Goal: Task Accomplishment & Management: Complete application form

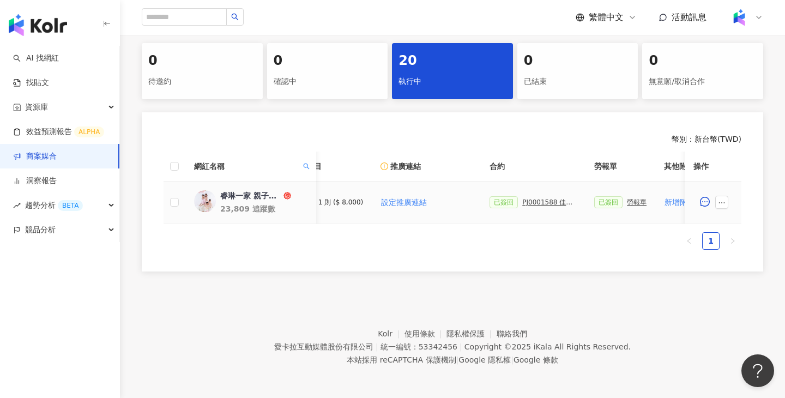
scroll to position [0, 198]
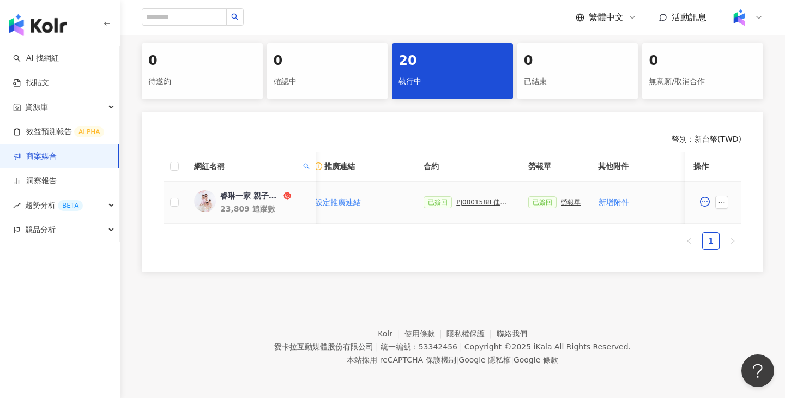
click at [475, 203] on div "PJ0001588 佳乳_福樂乳品組_鈣多多_202507_活動確認單" at bounding box center [483, 202] width 55 height 8
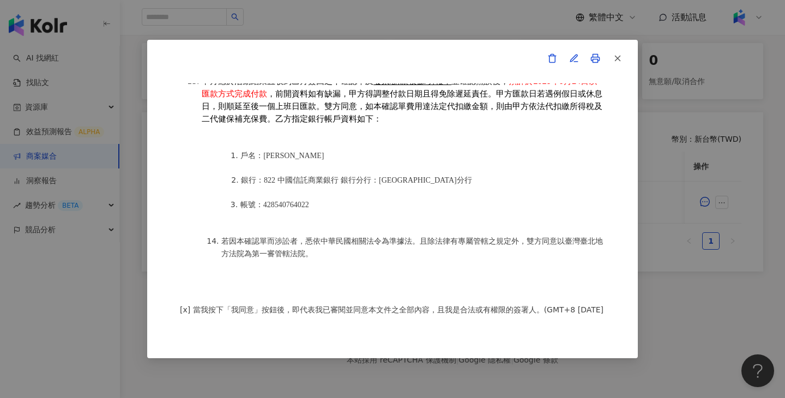
scroll to position [224, 0]
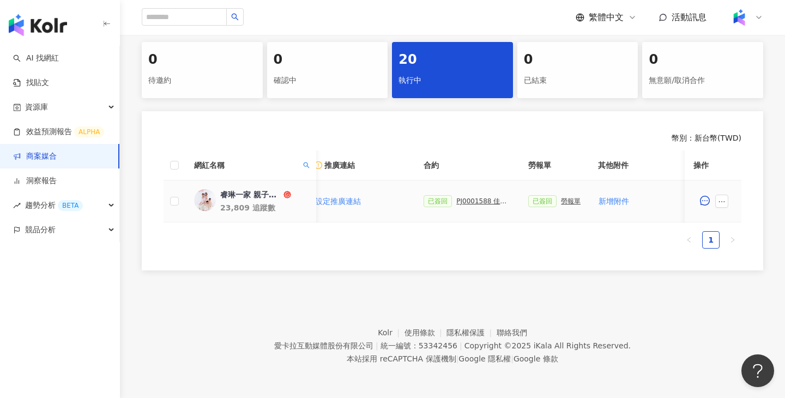
click at [575, 200] on div "勞報單" at bounding box center [571, 201] width 20 height 8
click at [724, 201] on icon "ellipsis" at bounding box center [722, 201] width 6 height 1
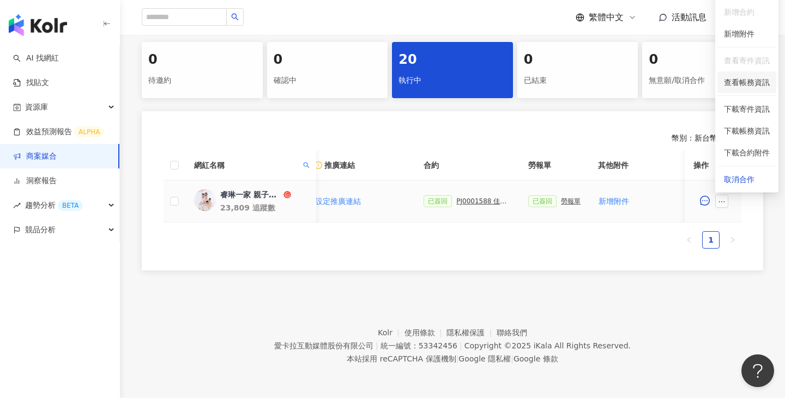
click at [752, 87] on span "查看帳務資訊" at bounding box center [747, 82] width 46 height 12
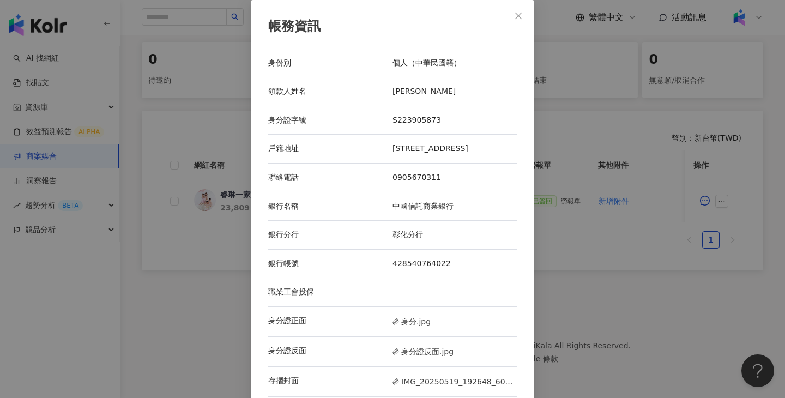
scroll to position [12, 0]
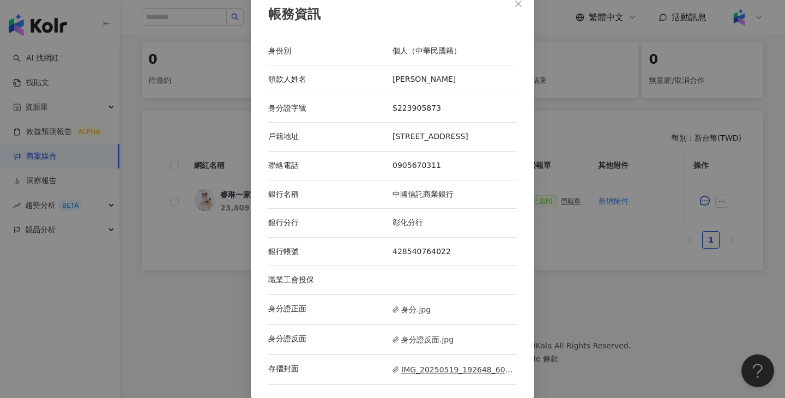
click at [400, 372] on span "IMG_20250519_192648_601.jpg" at bounding box center [455, 370] width 124 height 12
click at [581, 98] on div "帳務資訊 身份別 個人（中華民國籍） 領款人姓名 [PERSON_NAME] 身分證字號 S223905873 戶籍地址 [STREET_ADDRESS] 聯…" at bounding box center [392, 199] width 785 height 398
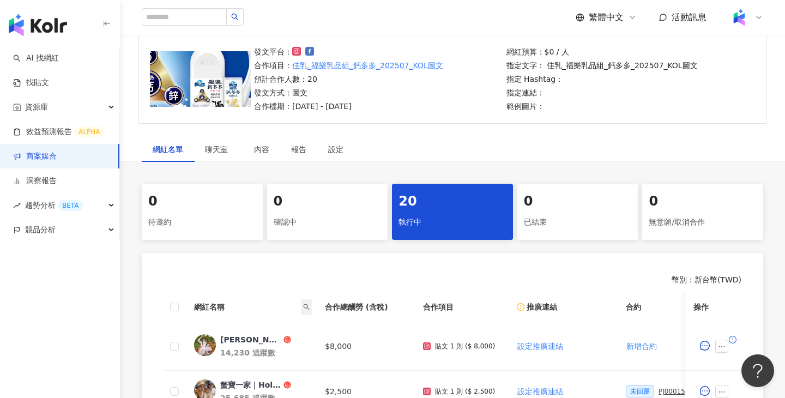
click at [307, 308] on icon "search" at bounding box center [307, 307] width 6 height 6
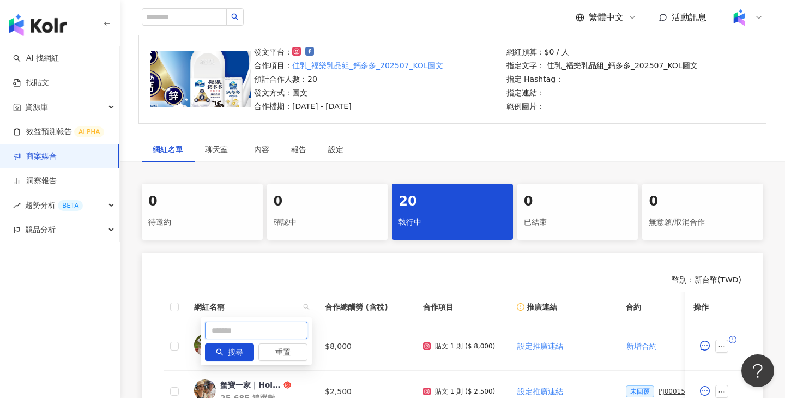
click at [273, 329] on input "text" at bounding box center [256, 330] width 103 height 17
paste input "****"
type input "****"
click at [236, 361] on div "**** 搜尋 重置" at bounding box center [256, 341] width 111 height 48
click at [244, 347] on button "搜尋" at bounding box center [229, 351] width 49 height 17
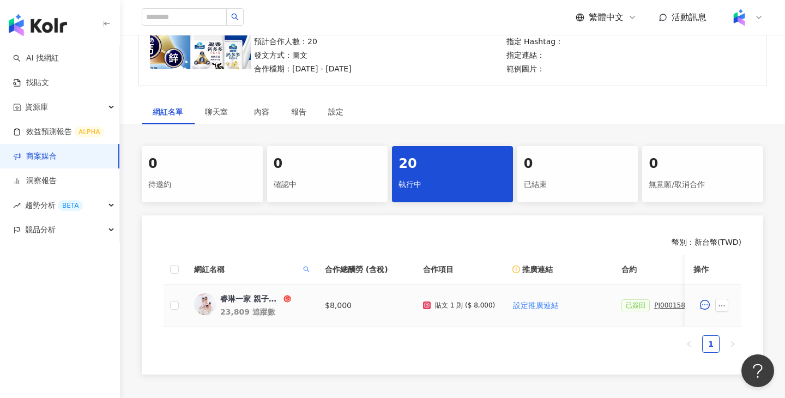
scroll to position [185, 0]
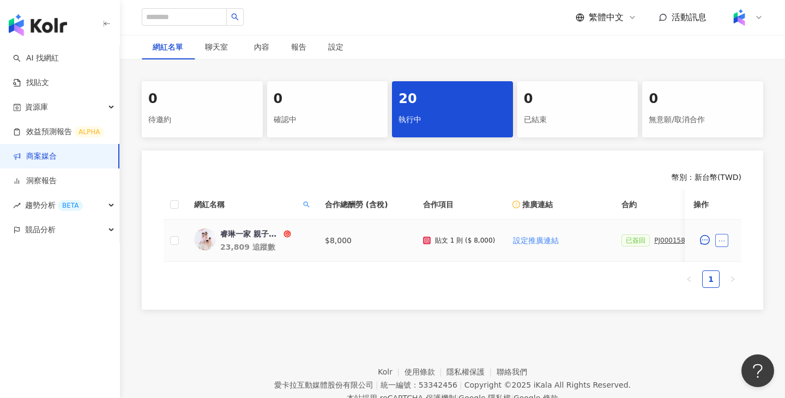
click at [722, 235] on button "button" at bounding box center [721, 240] width 13 height 13
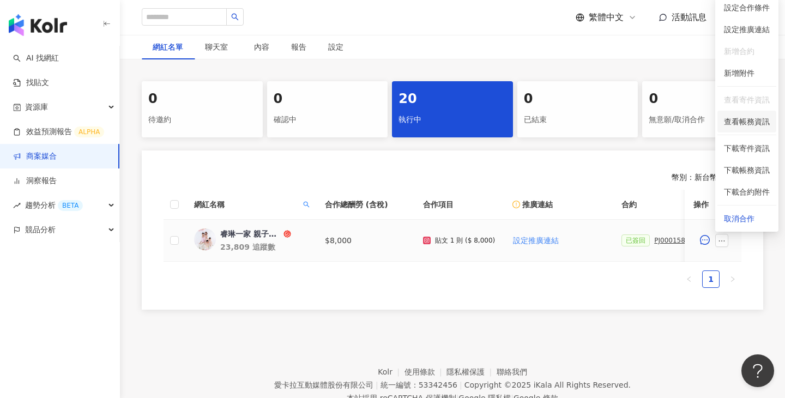
click at [749, 118] on span "查看帳務資訊" at bounding box center [747, 122] width 46 height 12
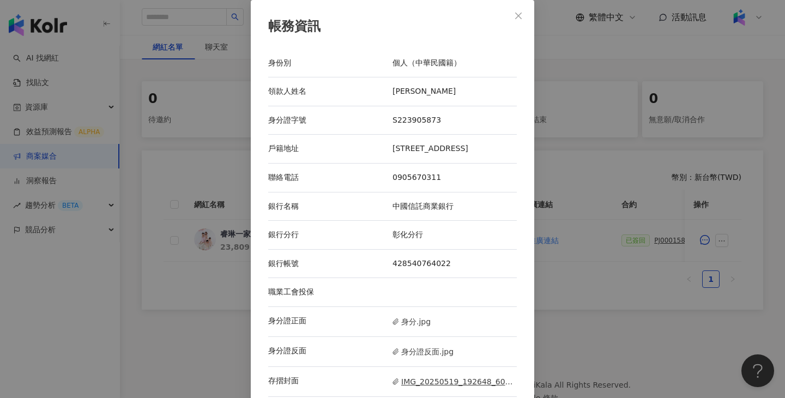
click at [444, 379] on span "IMG_20250519_192648_601.jpg" at bounding box center [455, 382] width 124 height 12
click at [604, 196] on div "帳務資訊 身份別 個人（中華民國籍） 領款人姓名 [PERSON_NAME] 身分證字號 S223905873 戶籍地址 [STREET_ADDRESS] 聯…" at bounding box center [392, 199] width 785 height 398
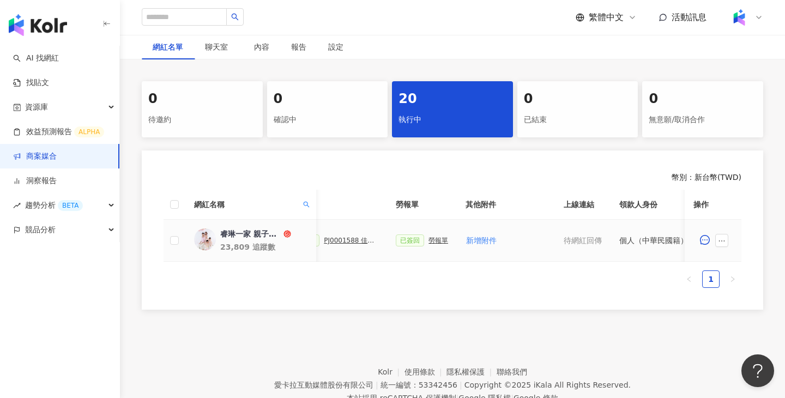
scroll to position [0, 333]
click at [338, 242] on div "PJ0001588 佳乳_福樂乳品組_鈣多多_202507_活動確認單" at bounding box center [349, 241] width 55 height 8
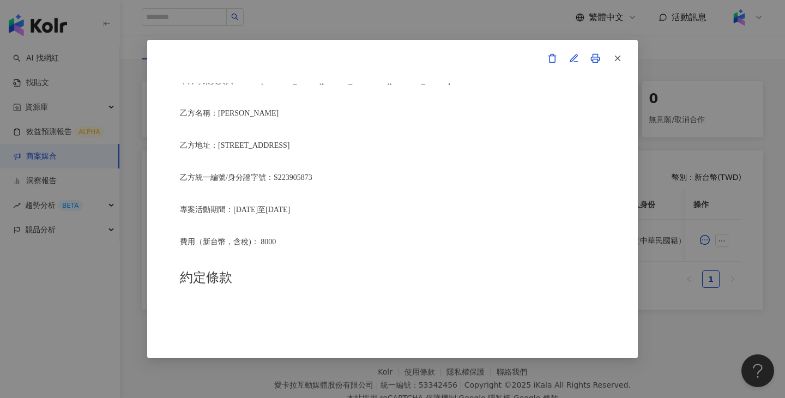
scroll to position [290, 0]
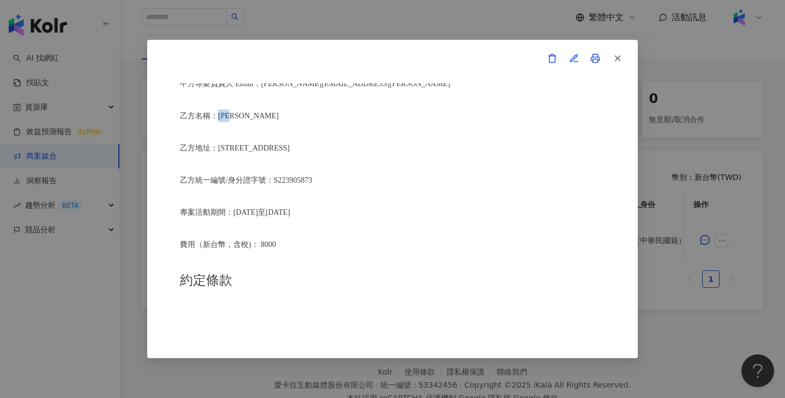
drag, startPoint x: 244, startPoint y: 116, endPoint x: 221, endPoint y: 116, distance: 22.9
click at [221, 116] on p "乙方名稱：[PERSON_NAME]" at bounding box center [392, 116] width 425 height 13
copy span "[PERSON_NAME]"
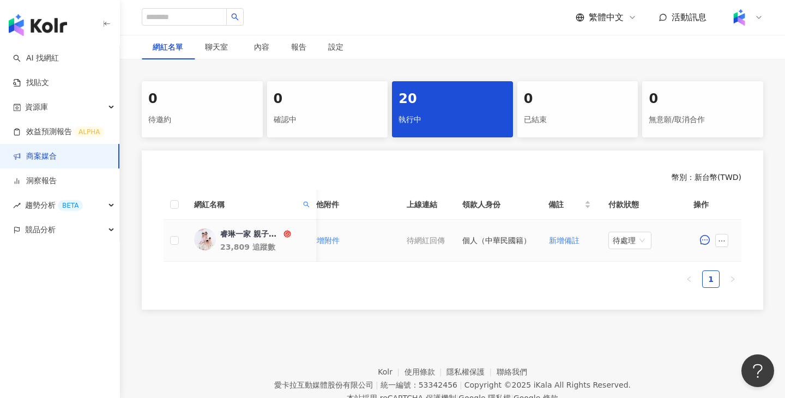
scroll to position [0, 512]
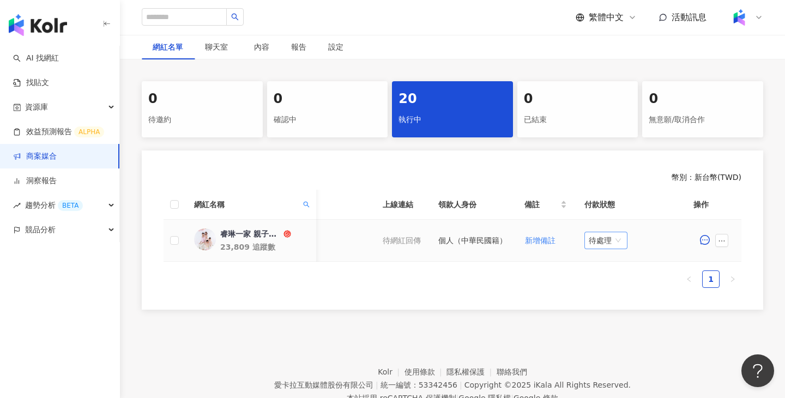
click at [612, 237] on span "待處理" at bounding box center [606, 240] width 34 height 16
click at [611, 285] on div "處理中" at bounding box center [608, 281] width 31 height 12
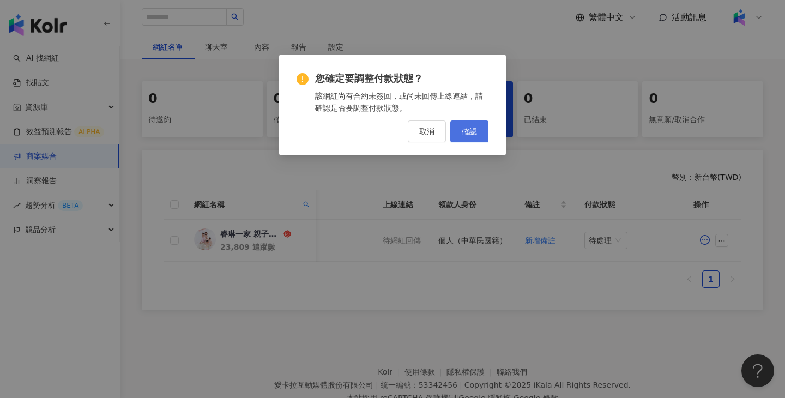
click at [477, 136] on button "確認" at bounding box center [469, 131] width 38 height 22
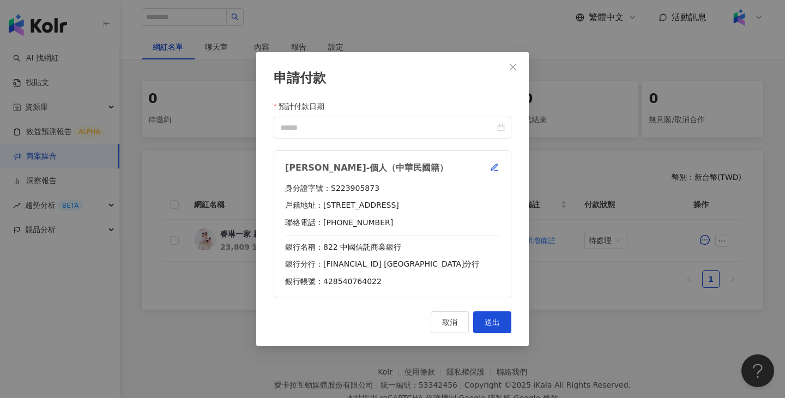
click at [375, 140] on form "預計付款日期 周睿琳-個人（中華民國籍） 身分證字號：S223905873 戶籍地址：高雄市大寮區鳳林四路481號 聯絡電話：0905670311 銀行名稱：…" at bounding box center [393, 199] width 238 height 198
click at [417, 130] on input "預計付款日期" at bounding box center [387, 128] width 215 height 12
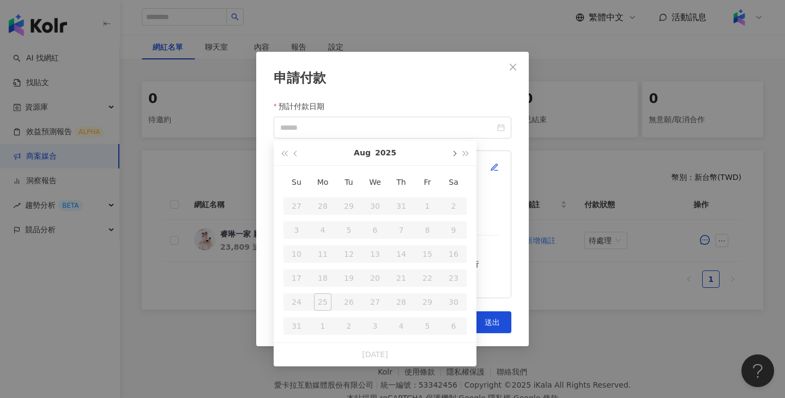
click at [453, 156] on span "button" at bounding box center [453, 153] width 5 height 5
type input "**********"
click at [372, 284] on div "24" at bounding box center [374, 277] width 17 height 17
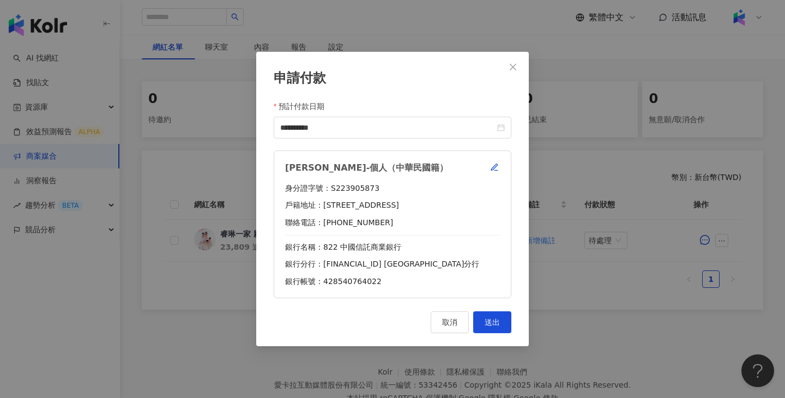
click at [487, 336] on div "**********" at bounding box center [392, 199] width 273 height 295
click at [492, 326] on span "送出" at bounding box center [492, 322] width 15 height 9
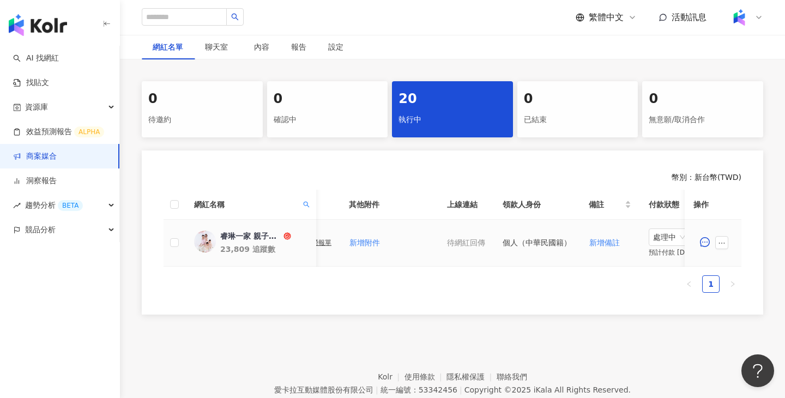
scroll to position [0, 373]
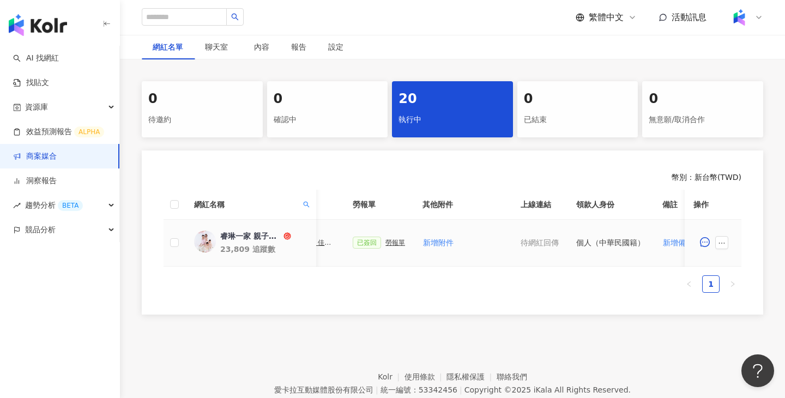
click at [394, 243] on div "勞報單" at bounding box center [395, 243] width 20 height 8
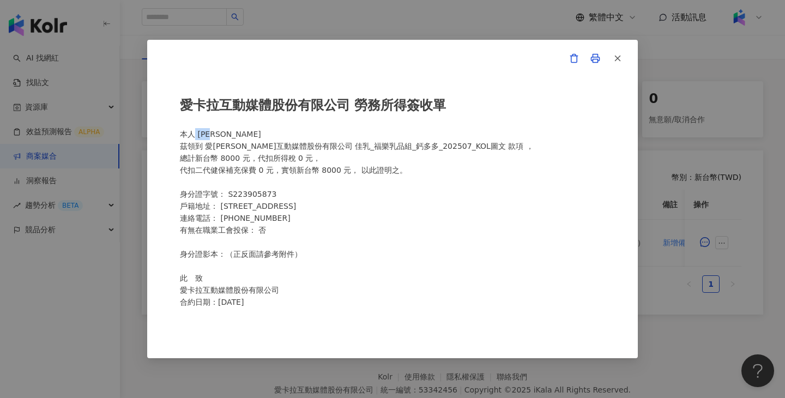
drag, startPoint x: 230, startPoint y: 133, endPoint x: 196, endPoint y: 131, distance: 34.4
click at [196, 131] on div "愛[PERSON_NAME]互動媒體股份有限公司 勞務所得簽收單 本人 [PERSON_NAME]領到 愛[PERSON_NAME]互動媒體股份有限公司 佳乳…" at bounding box center [392, 198] width 425 height 231
copy div "[PERSON_NAME]"
click at [234, 132] on div "愛[PERSON_NAME]互動媒體股份有限公司 勞務所得簽收單 本人 [PERSON_NAME]領到 愛[PERSON_NAME]互動媒體股份有限公司 佳乳…" at bounding box center [392, 198] width 425 height 231
drag, startPoint x: 222, startPoint y: 134, endPoint x: 199, endPoint y: 134, distance: 23.4
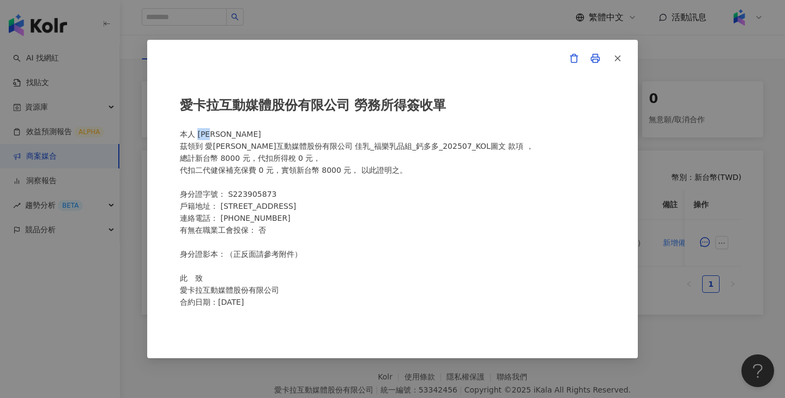
click at [199, 134] on div "愛[PERSON_NAME]互動媒體股份有限公司 勞務所得簽收單 本人 [PERSON_NAME]領到 愛[PERSON_NAME]互動媒體股份有限公司 佳乳…" at bounding box center [392, 198] width 425 height 231
copy div "[PERSON_NAME]"
